Goal: Task Accomplishment & Management: Manage account settings

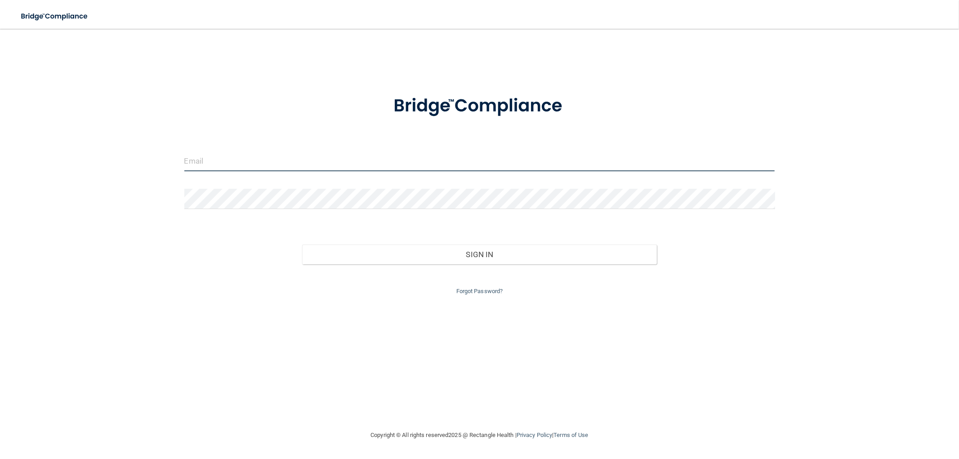
click at [210, 158] on input "email" at bounding box center [479, 161] width 591 height 20
type input "[EMAIL_ADDRESS][DOMAIN_NAME]"
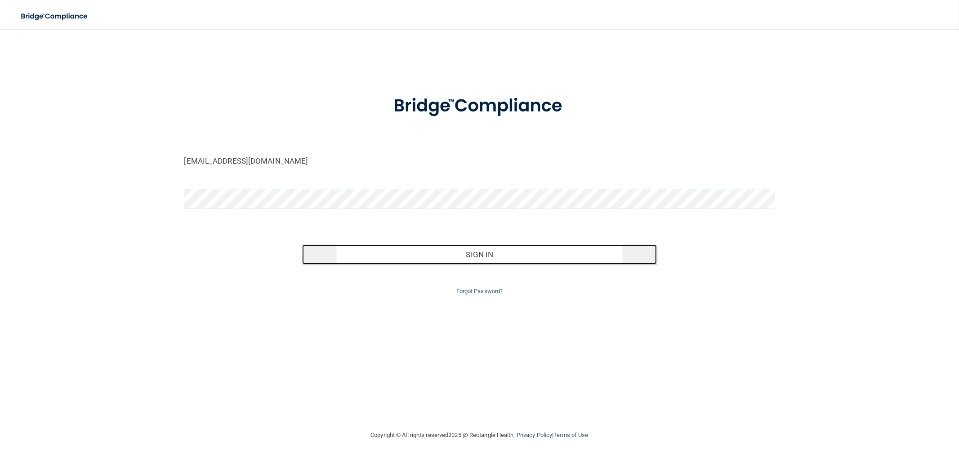
click at [440, 255] on button "Sign In" at bounding box center [479, 255] width 354 height 20
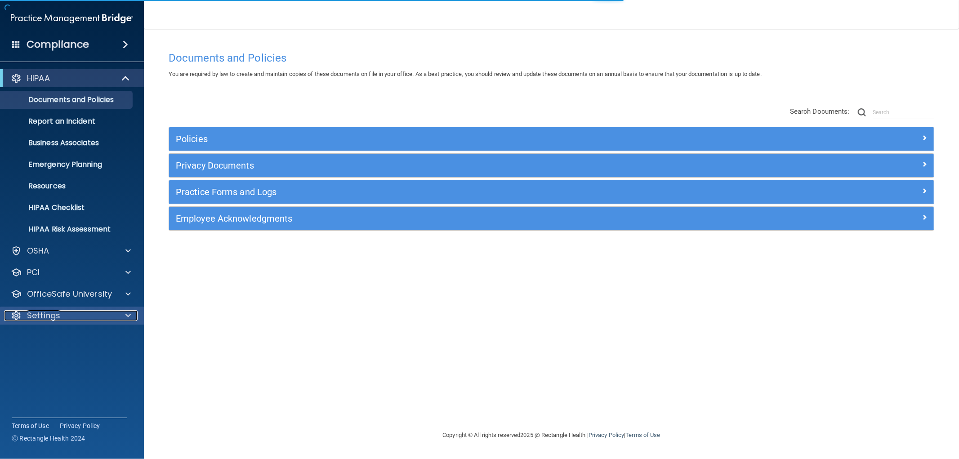
click at [69, 310] on div "Settings" at bounding box center [59, 315] width 111 height 11
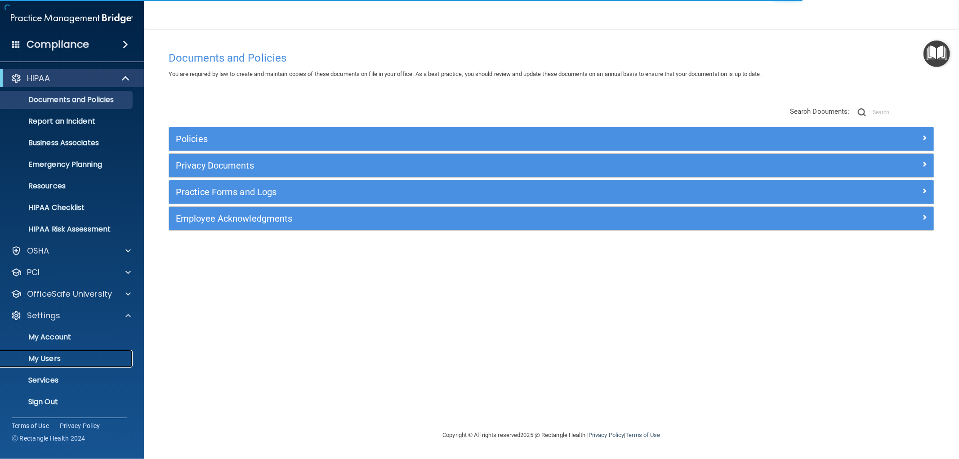
click at [51, 356] on p "My Users" at bounding box center [67, 358] width 123 height 9
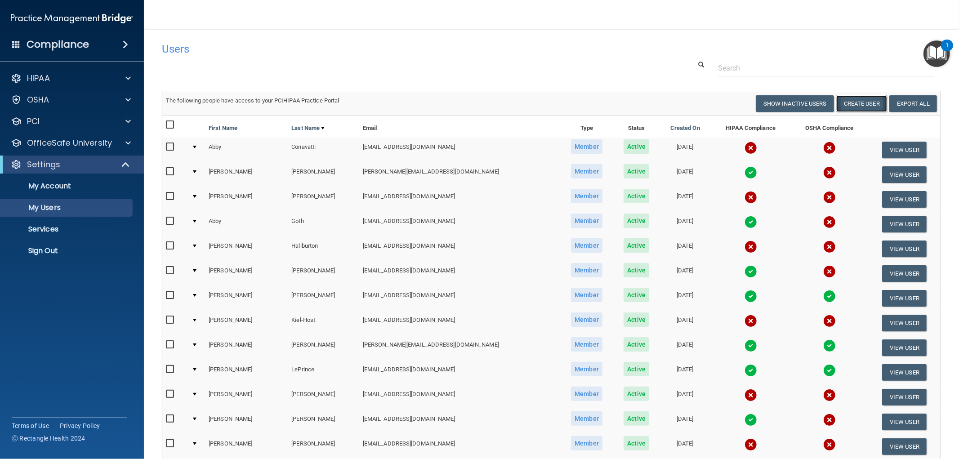
click at [852, 102] on button "Create User" at bounding box center [861, 103] width 51 height 17
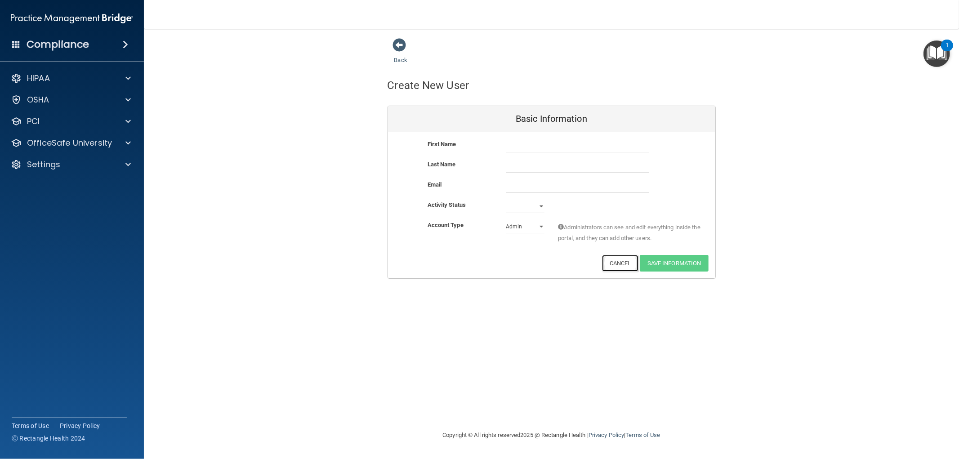
click at [623, 261] on button "Cancel" at bounding box center [620, 263] width 36 height 17
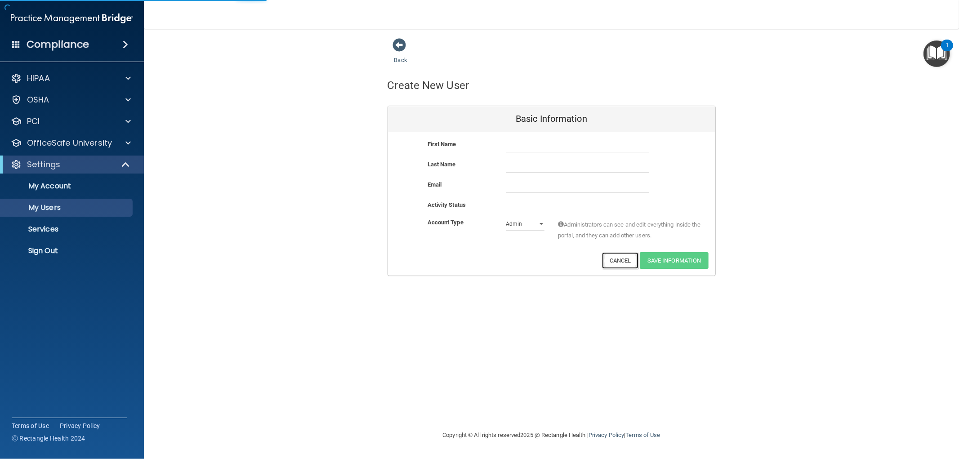
click at [615, 263] on button "Cancel" at bounding box center [620, 260] width 36 height 17
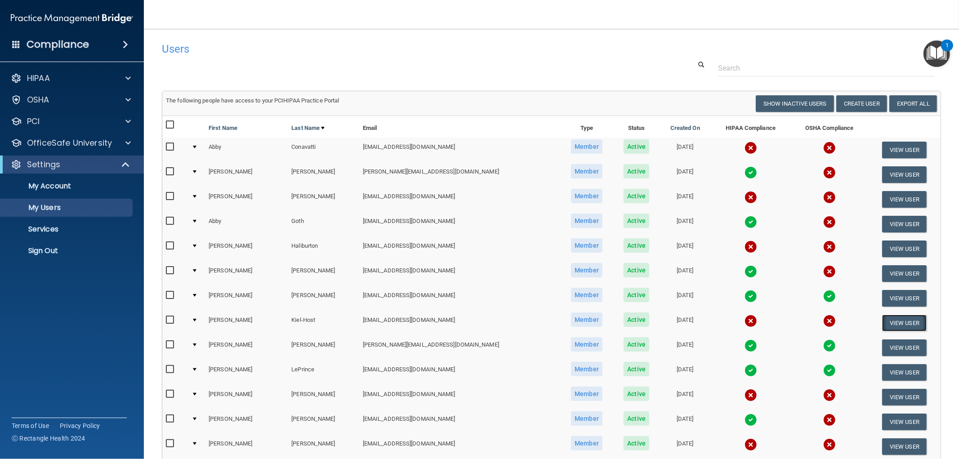
click at [882, 319] on button "View User" at bounding box center [904, 323] width 45 height 17
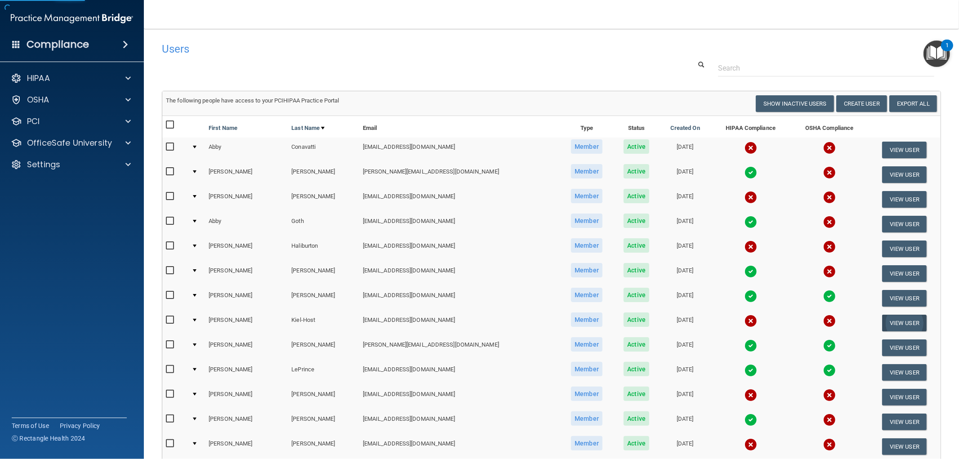
select select "practice_member"
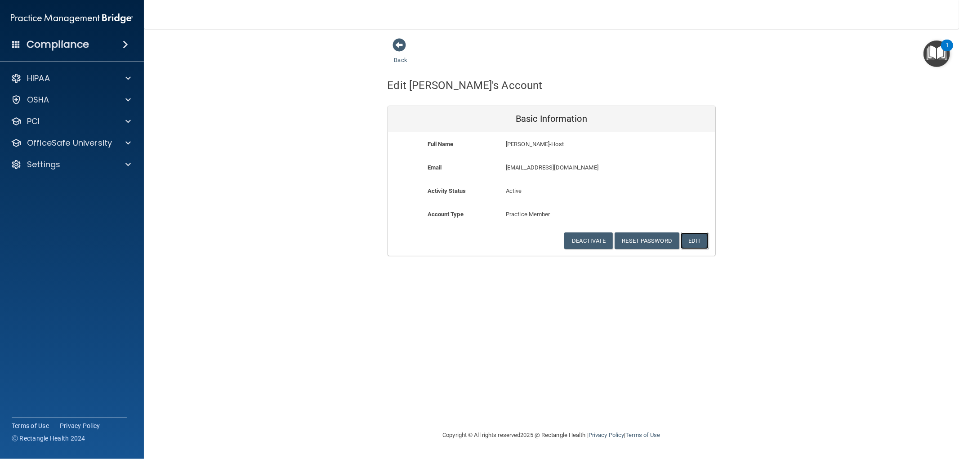
click at [690, 241] on button "Edit" at bounding box center [694, 240] width 27 height 17
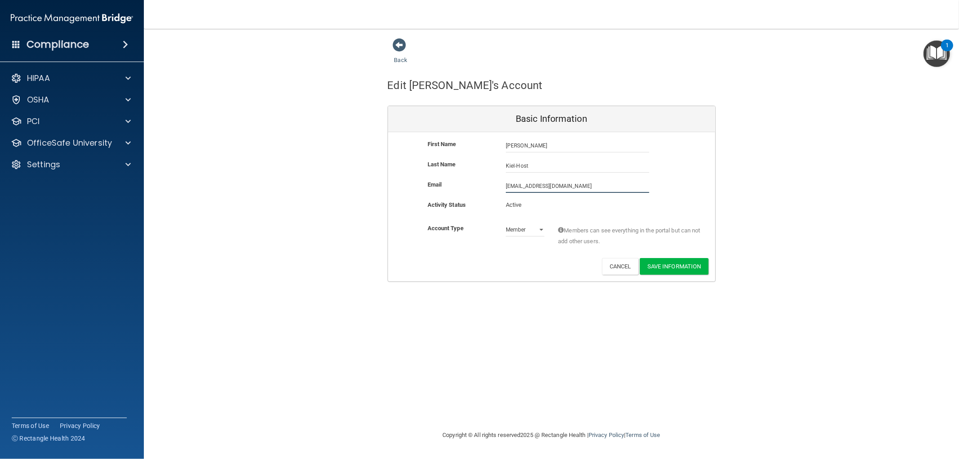
click at [571, 183] on input "[EMAIL_ADDRESS][DOMAIN_NAME]" at bounding box center [577, 185] width 143 height 13
click at [619, 264] on button "Cancel" at bounding box center [620, 266] width 36 height 17
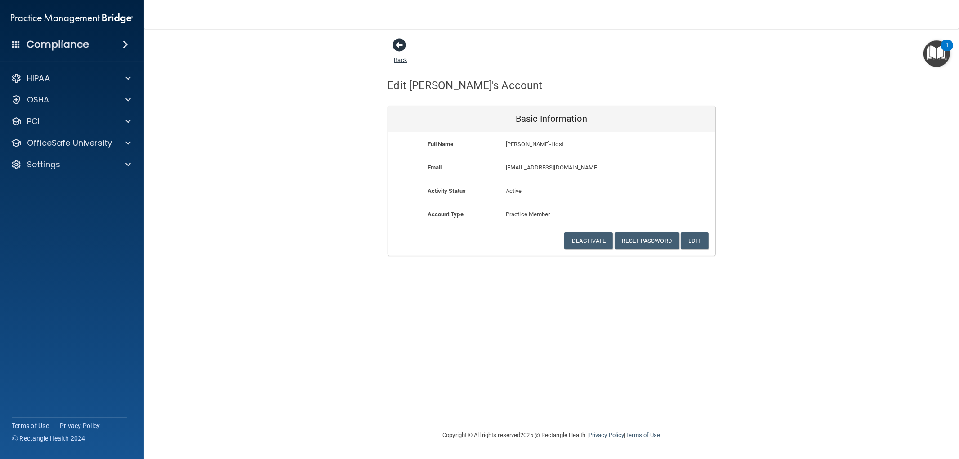
click at [401, 42] on span at bounding box center [399, 44] width 13 height 13
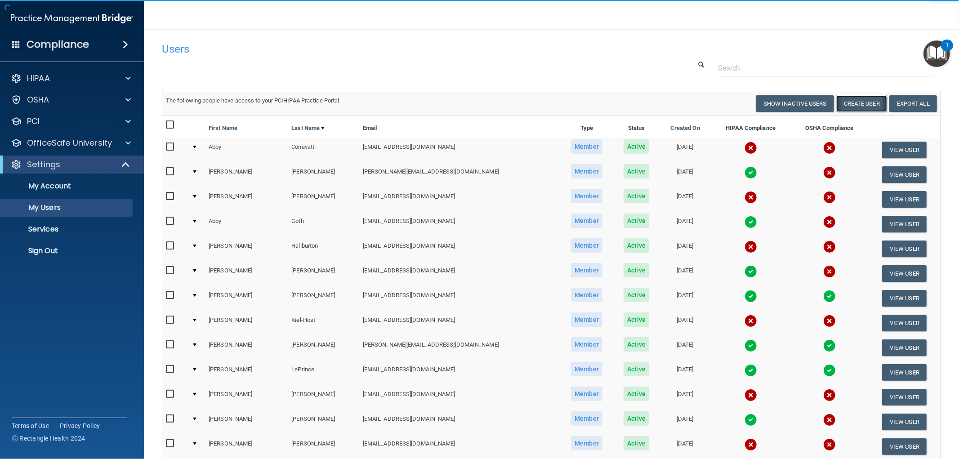
click at [851, 107] on button "Create User" at bounding box center [861, 103] width 51 height 17
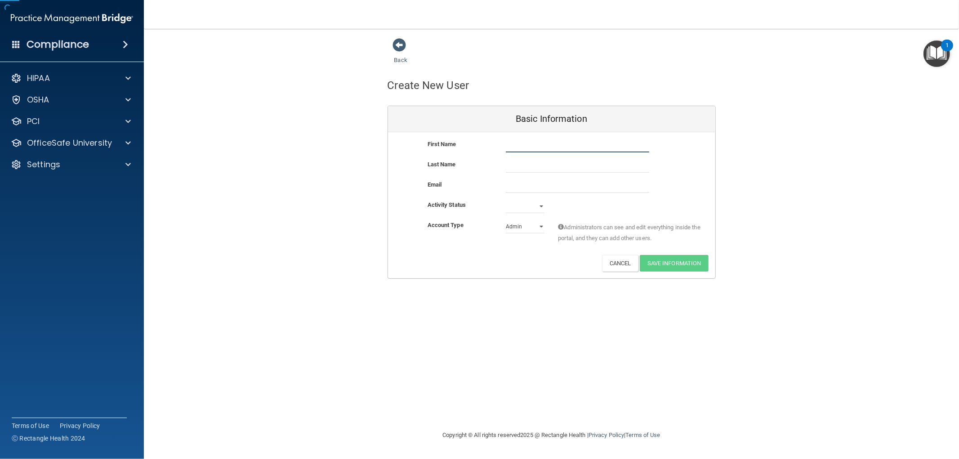
click at [519, 147] on input "text" at bounding box center [577, 145] width 143 height 13
type input "[PERSON_NAME]"
click at [520, 169] on input "text" at bounding box center [577, 165] width 143 height 13
type input "Kiel-Host"
click at [516, 187] on input "email" at bounding box center [577, 185] width 143 height 13
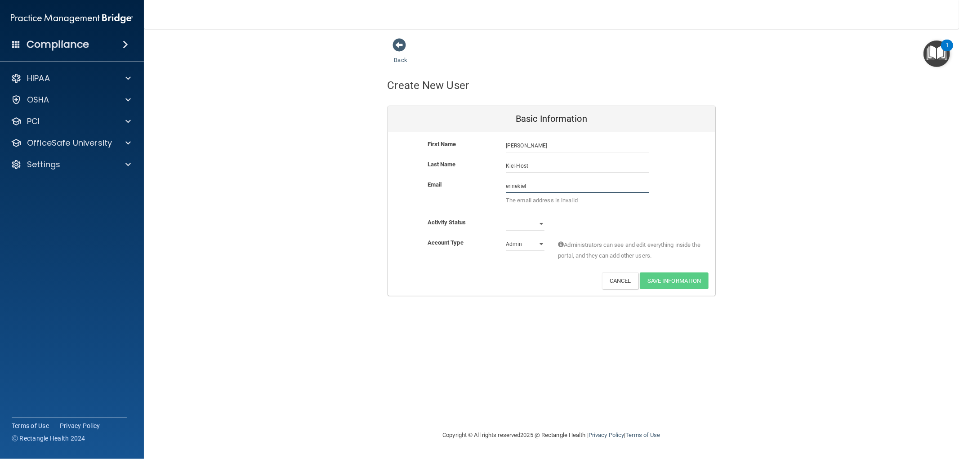
type input "[EMAIL_ADDRESS][DOMAIN_NAME]"
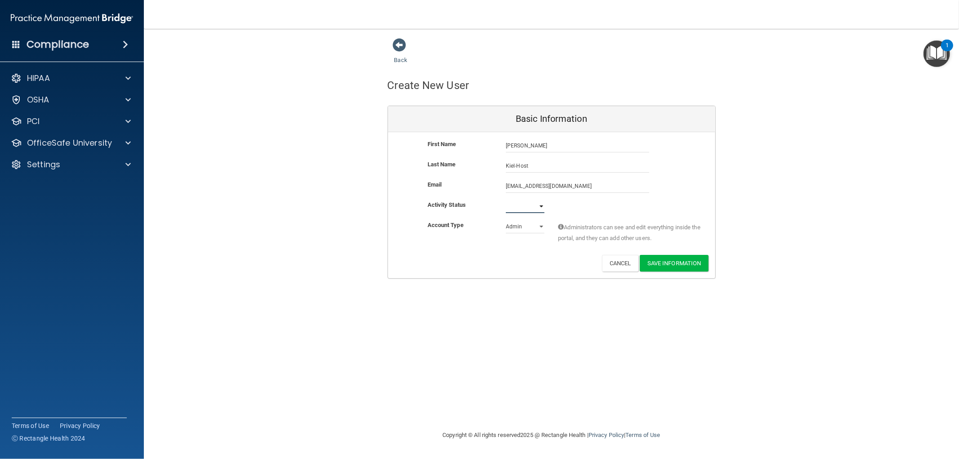
click at [541, 205] on select "Active Inactive" at bounding box center [525, 206] width 39 height 13
select select "active"
click at [506, 200] on select "Active Inactive" at bounding box center [525, 206] width 39 height 13
click at [530, 223] on select "Admin Member" at bounding box center [525, 226] width 39 height 13
select select "practice_member"
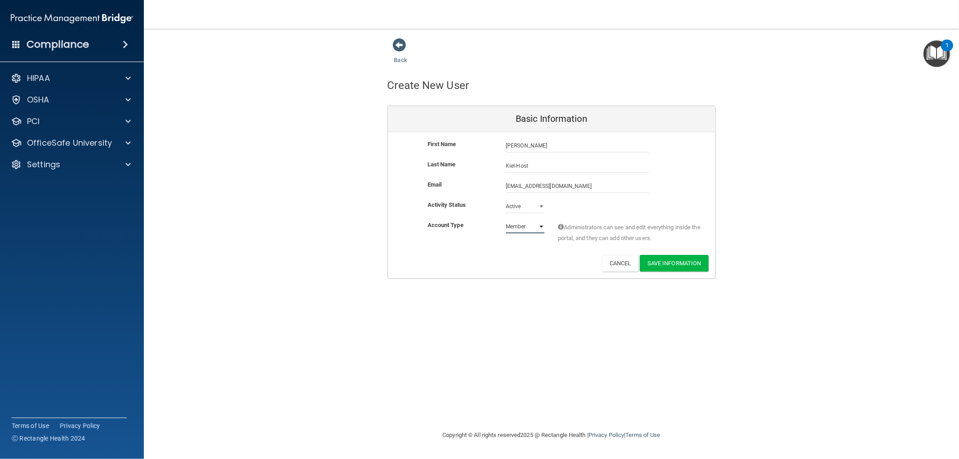
click at [506, 220] on select "Admin Member" at bounding box center [525, 226] width 39 height 13
click at [551, 255] on div "Deactivate Reset Password Edit Cancel Save Information" at bounding box center [551, 263] width 327 height 17
click at [671, 264] on button "Save Information" at bounding box center [674, 263] width 69 height 17
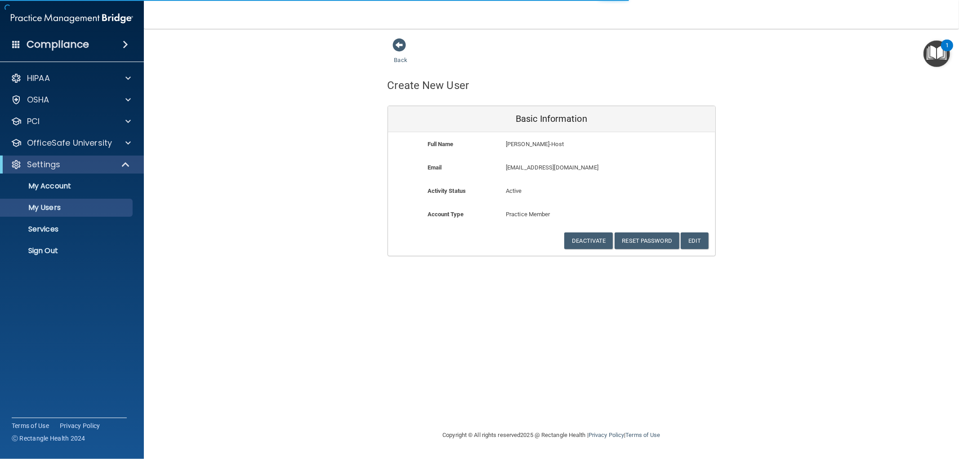
select select "20"
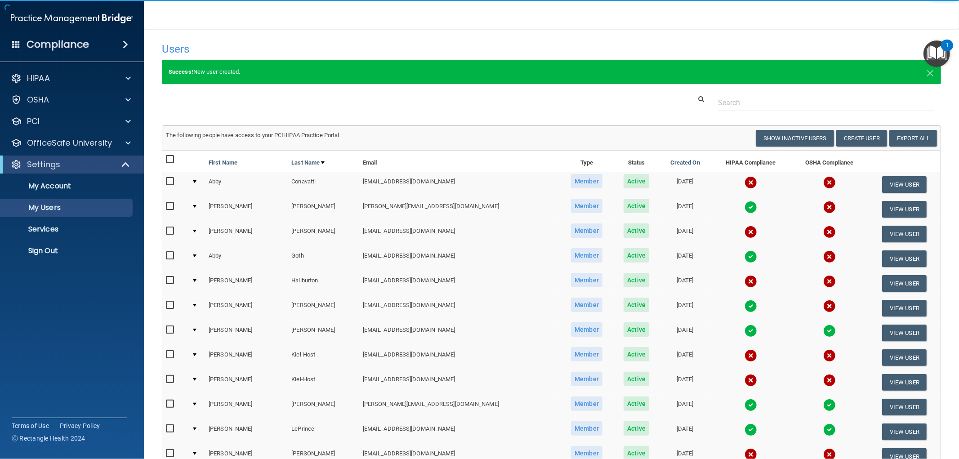
scroll to position [50, 0]
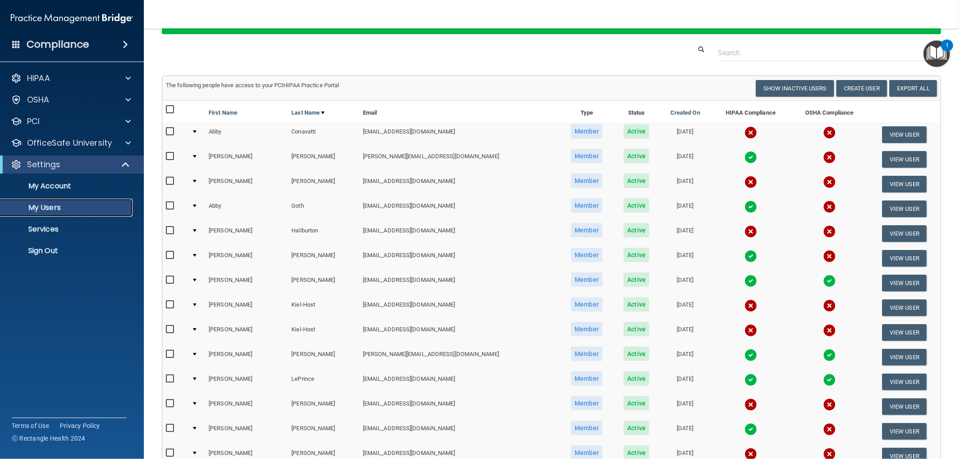
click at [47, 210] on p "My Users" at bounding box center [67, 207] width 123 height 9
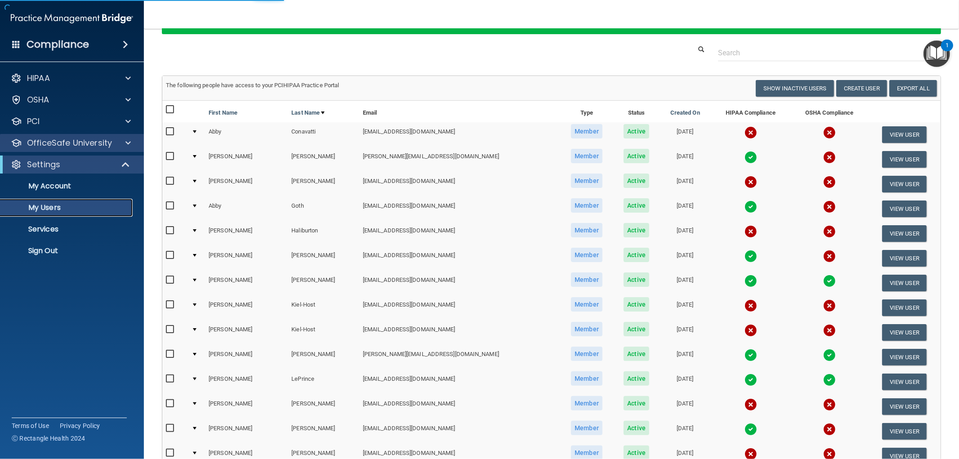
select select "20"
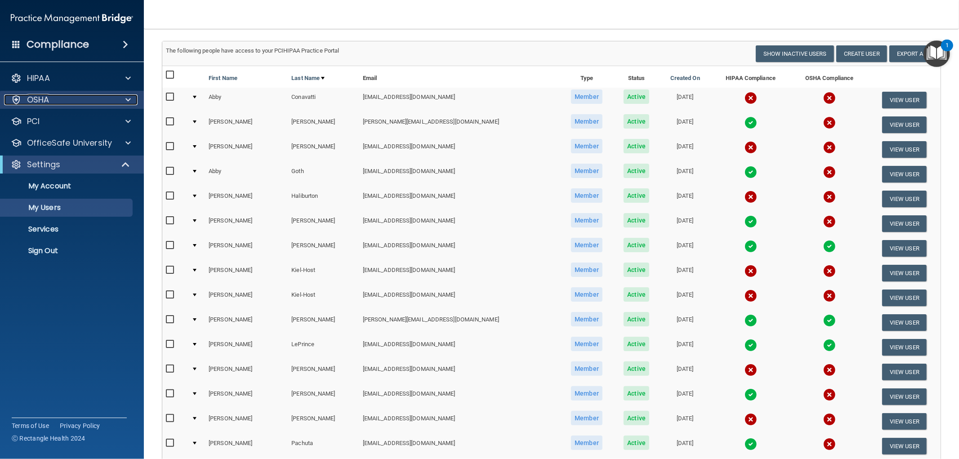
click at [100, 97] on div "OSHA" at bounding box center [59, 99] width 111 height 11
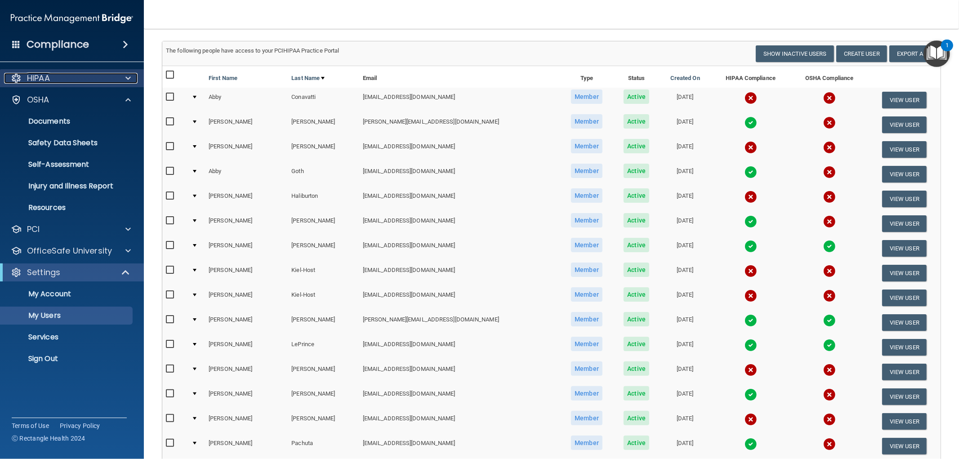
click at [88, 81] on div "HIPAA" at bounding box center [59, 78] width 111 height 11
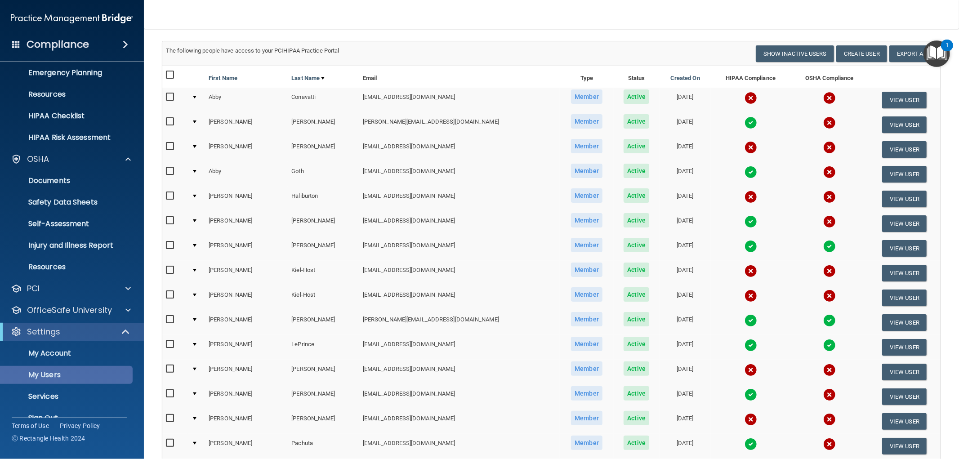
scroll to position [100, 0]
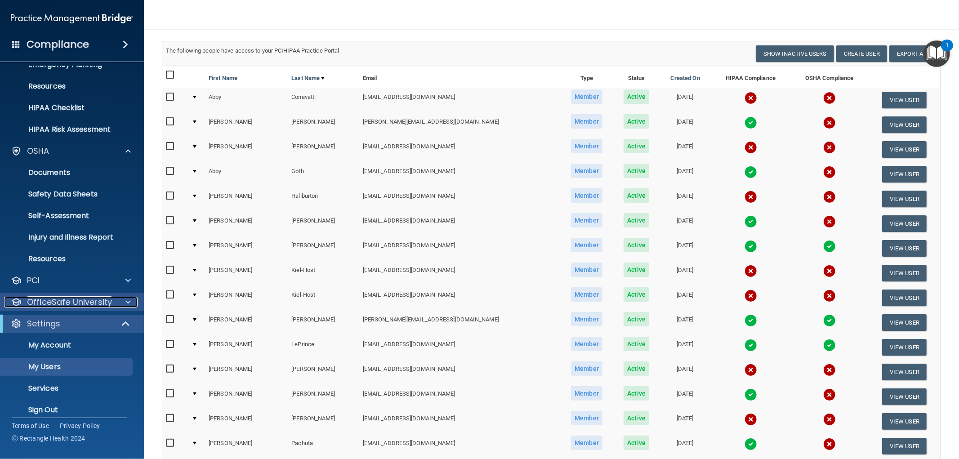
click at [106, 297] on p "OfficeSafe University" at bounding box center [69, 302] width 85 height 11
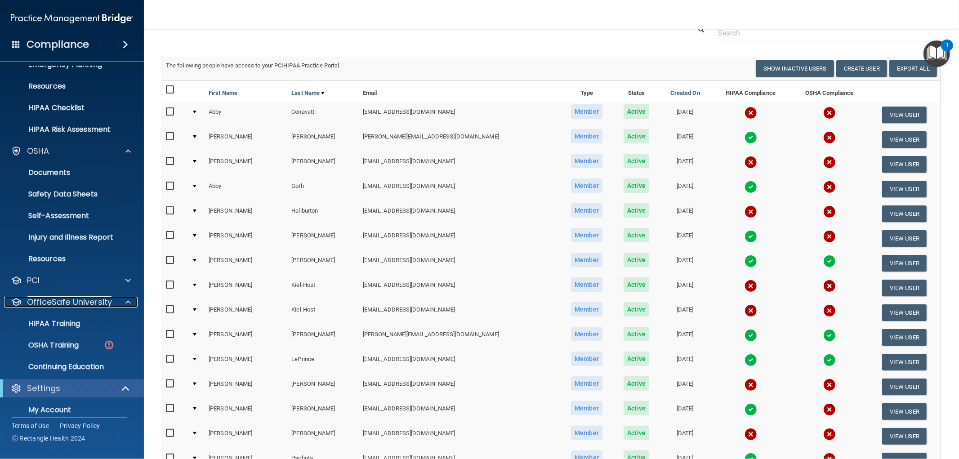
scroll to position [0, 0]
